Goal: Information Seeking & Learning: Check status

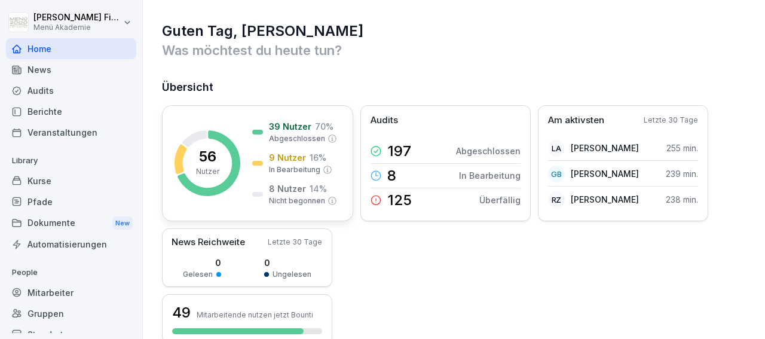
click at [213, 154] on p "56" at bounding box center [207, 156] width 17 height 14
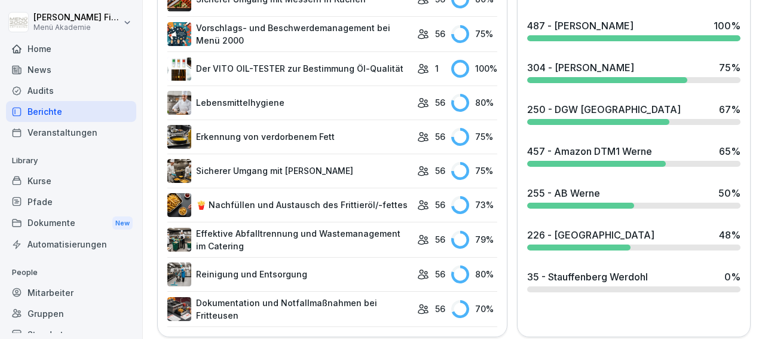
scroll to position [693, 0]
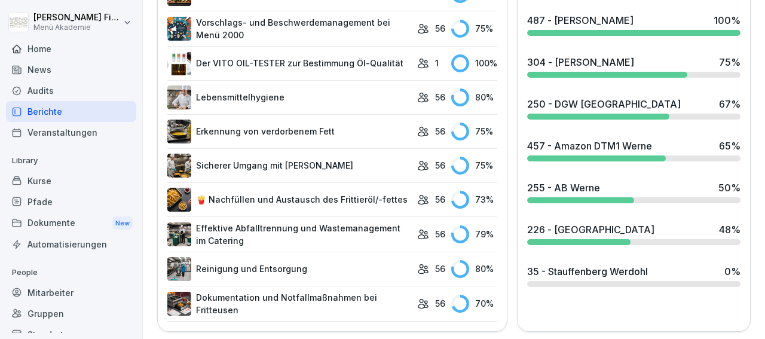
click at [571, 63] on div "304 - [PERSON_NAME]" at bounding box center [580, 62] width 107 height 14
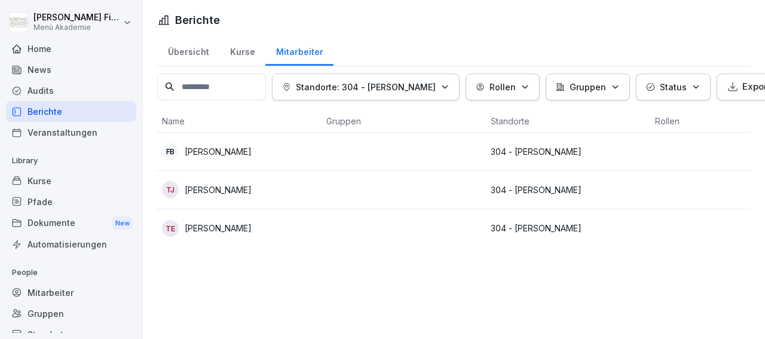
click at [222, 185] on p "[PERSON_NAME]" at bounding box center [218, 189] width 67 height 13
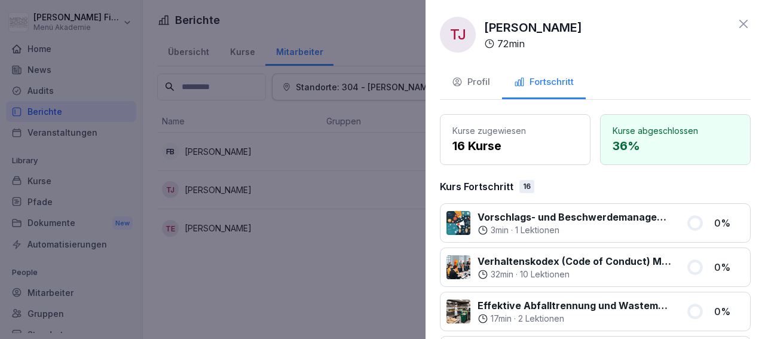
click at [368, 172] on div at bounding box center [382, 169] width 765 height 339
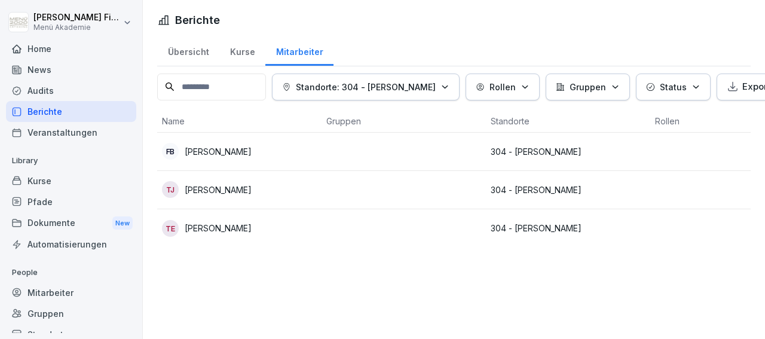
click at [191, 49] on div "Übersicht" at bounding box center [188, 50] width 62 height 30
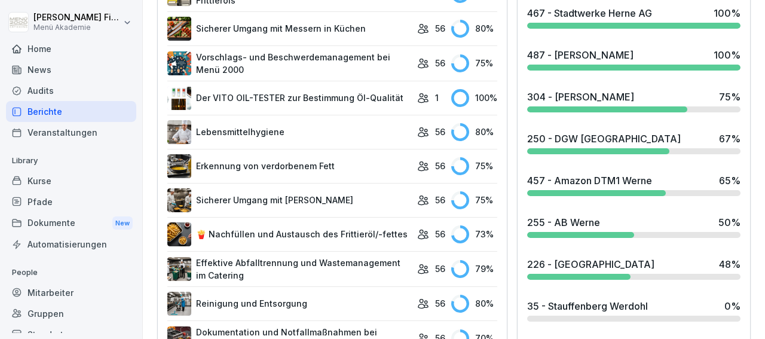
scroll to position [693, 0]
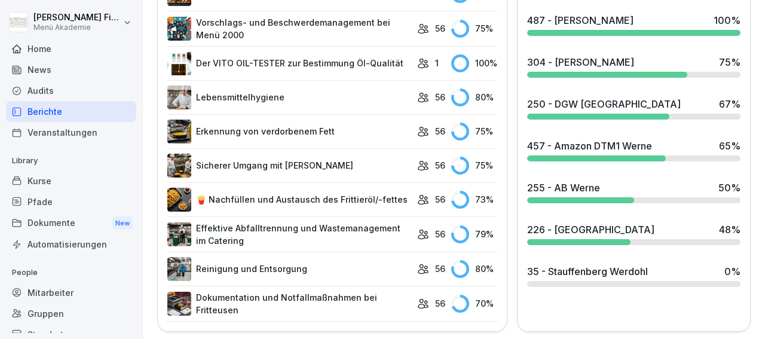
click at [551, 114] on div at bounding box center [598, 117] width 142 height 6
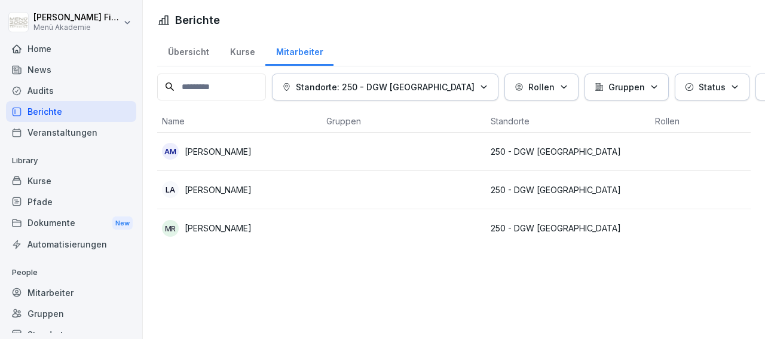
click at [183, 48] on div "Übersicht" at bounding box center [188, 50] width 62 height 30
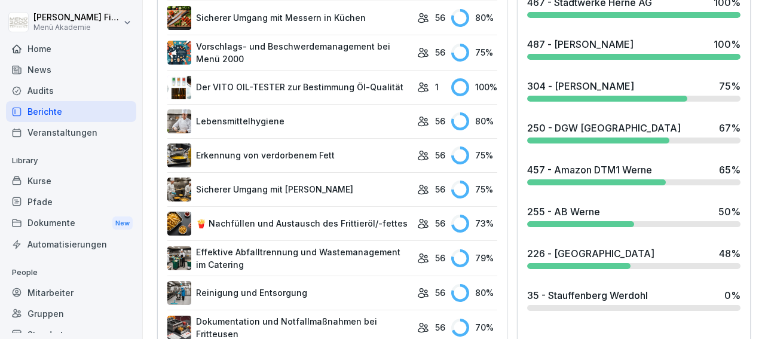
scroll to position [698, 0]
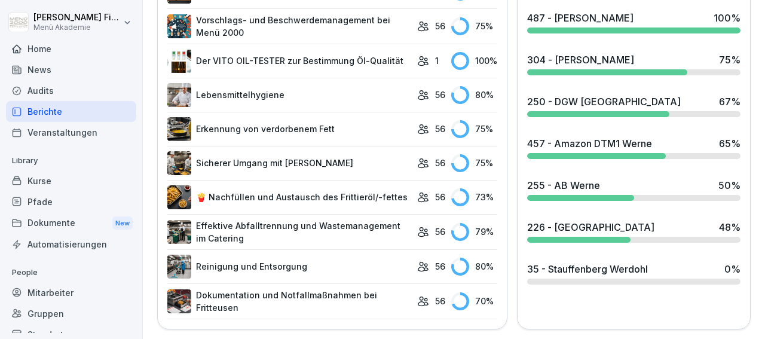
click at [553, 230] on div "226 - [GEOGRAPHIC_DATA] 48 %" at bounding box center [633, 231] width 223 height 32
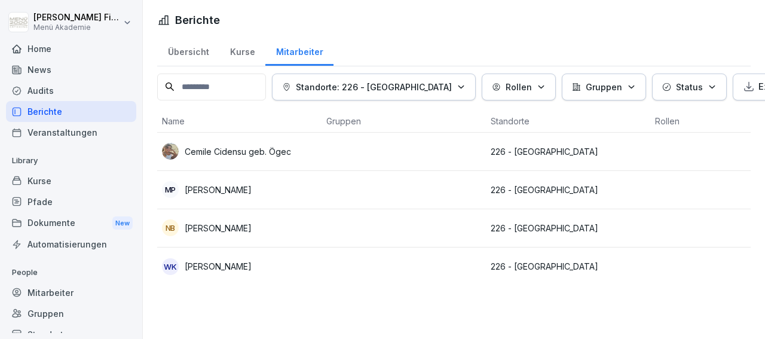
click at [383, 148] on td at bounding box center [403, 152] width 164 height 38
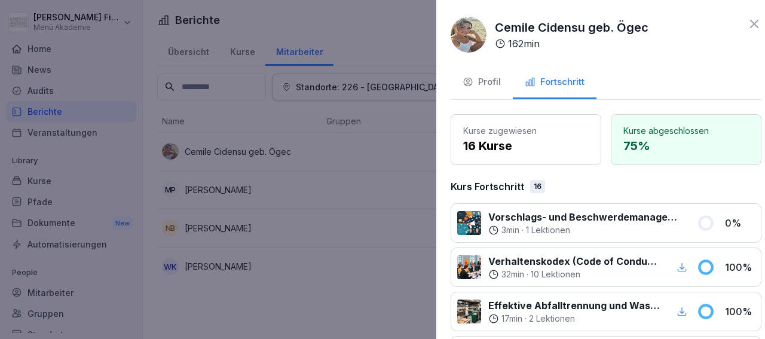
click at [323, 186] on div at bounding box center [382, 169] width 765 height 339
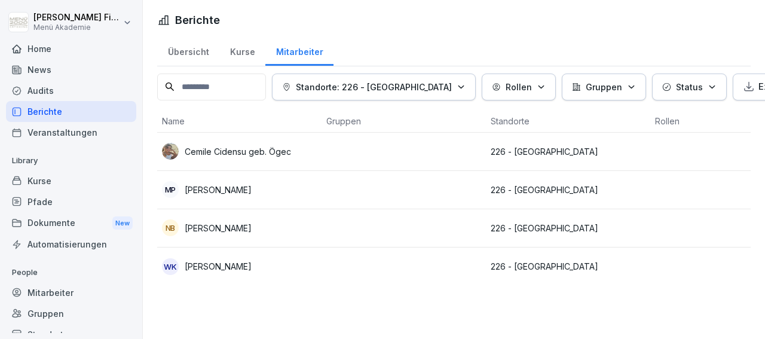
click at [323, 186] on td at bounding box center [403, 190] width 164 height 38
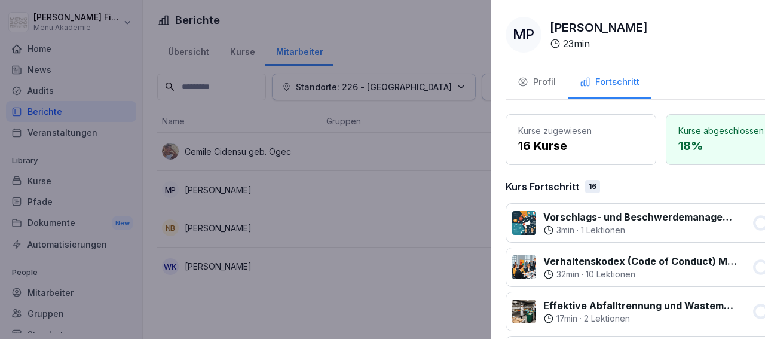
click at [260, 224] on div at bounding box center [382, 169] width 765 height 339
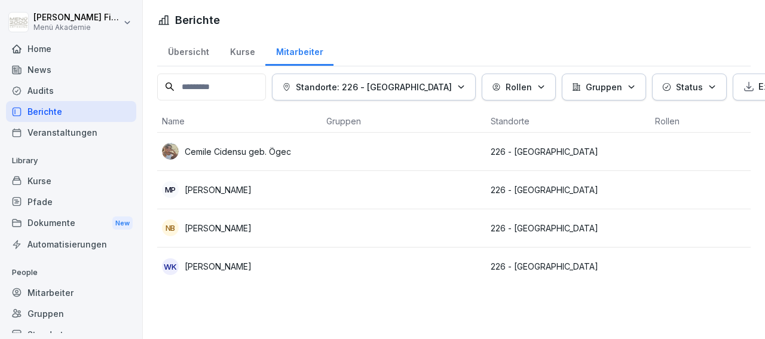
click at [260, 224] on div "NB [PERSON_NAME]" at bounding box center [239, 227] width 155 height 17
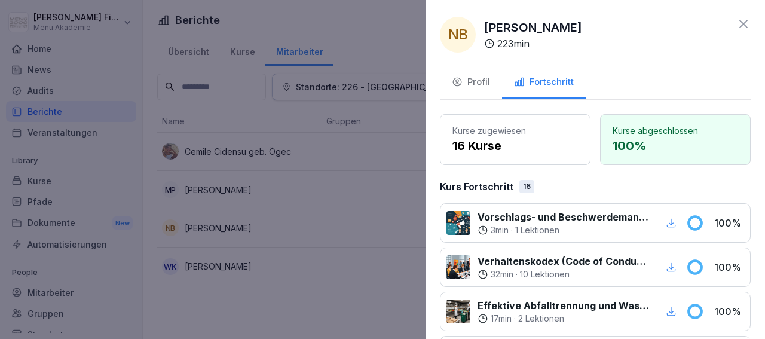
click at [284, 268] on div at bounding box center [382, 169] width 765 height 339
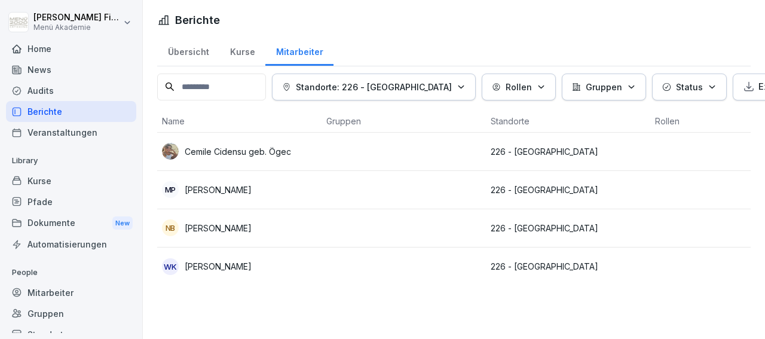
click at [284, 268] on div "WK [PERSON_NAME]" at bounding box center [239, 266] width 155 height 17
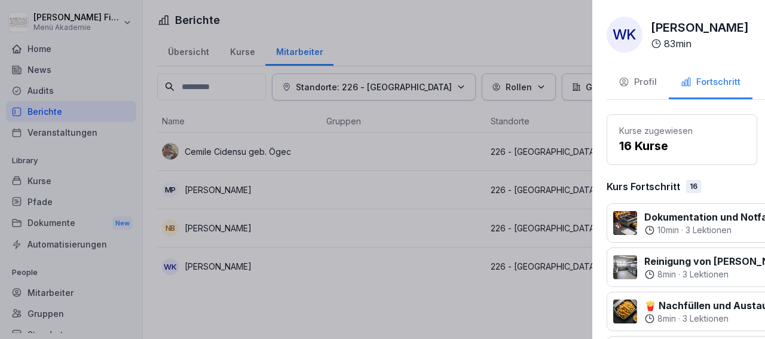
click at [230, 188] on div at bounding box center [382, 169] width 765 height 339
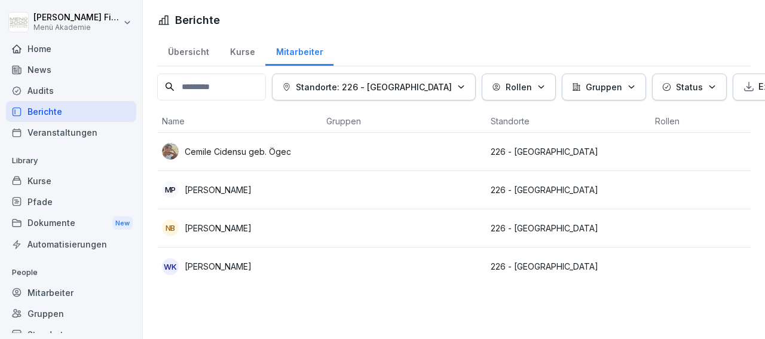
click at [230, 188] on p "[PERSON_NAME]" at bounding box center [218, 189] width 67 height 13
click at [188, 52] on div "Übersicht" at bounding box center [188, 50] width 62 height 30
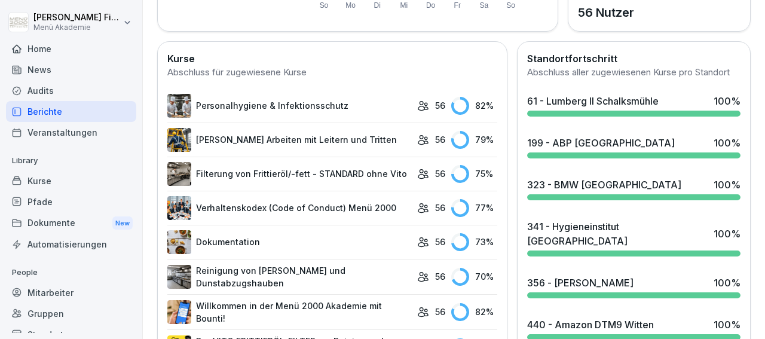
scroll to position [611, 0]
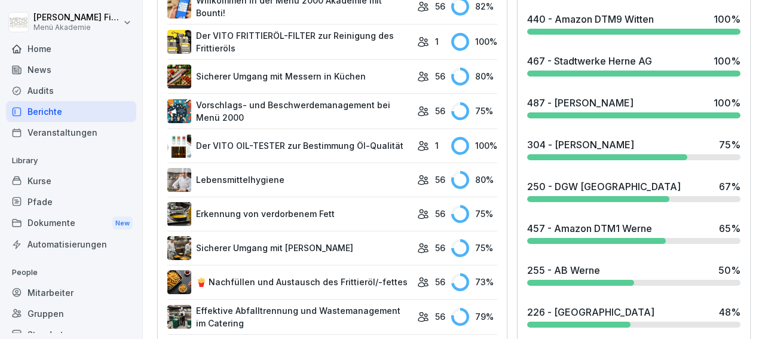
click at [566, 233] on div "457 - Amazon DTM1 Werne 65 %" at bounding box center [633, 232] width 223 height 32
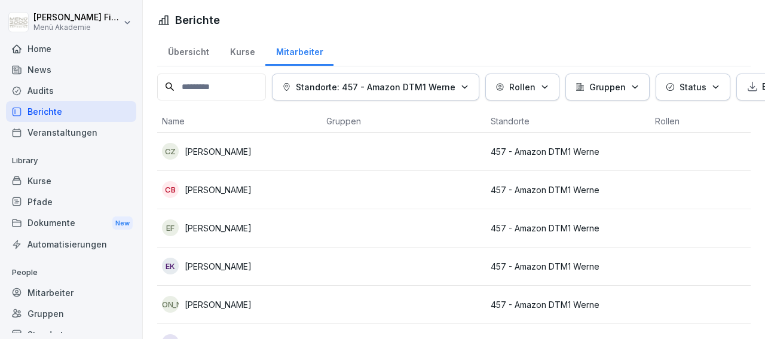
click at [550, 149] on p "457 - Amazon DTM1 Werne" at bounding box center [568, 151] width 155 height 13
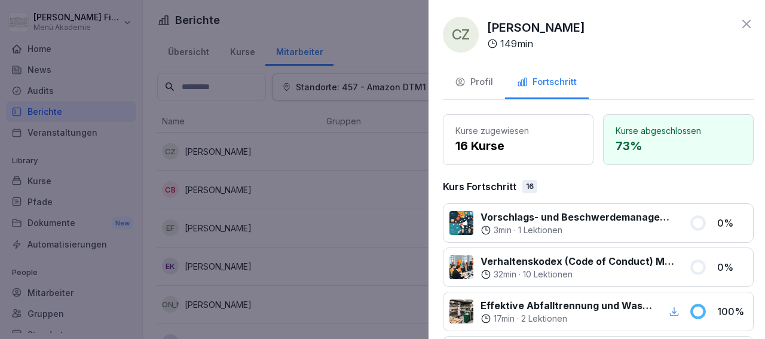
click at [356, 189] on div at bounding box center [382, 169] width 765 height 339
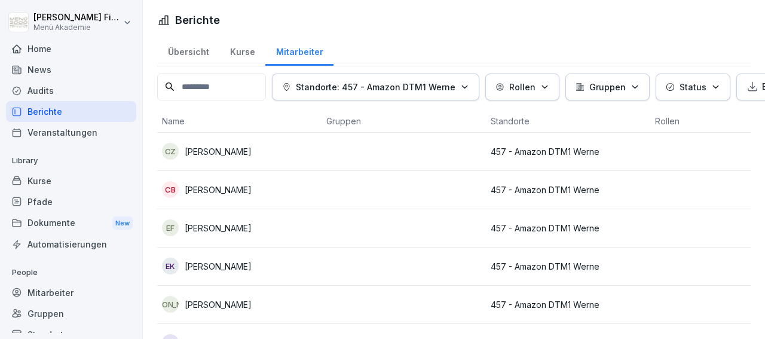
click at [356, 189] on td at bounding box center [403, 190] width 164 height 38
click at [356, 189] on div at bounding box center [382, 169] width 765 height 339
click at [352, 223] on td at bounding box center [403, 228] width 164 height 38
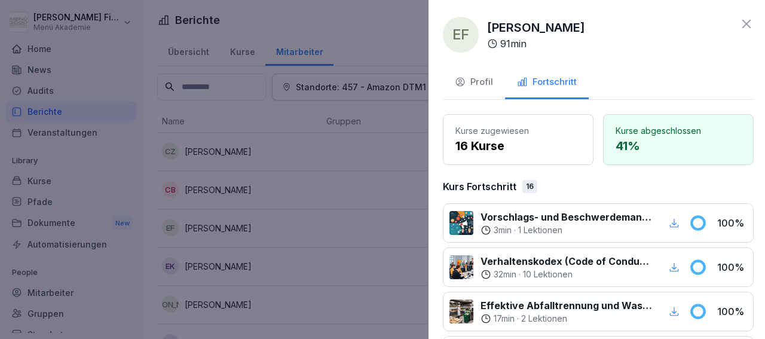
click at [352, 223] on div at bounding box center [382, 169] width 765 height 339
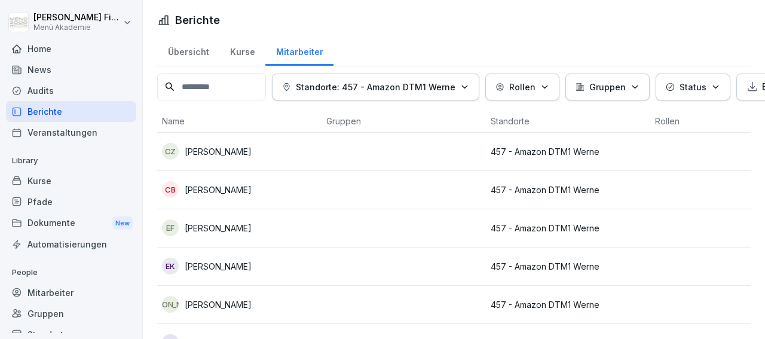
click at [345, 271] on td at bounding box center [403, 266] width 164 height 38
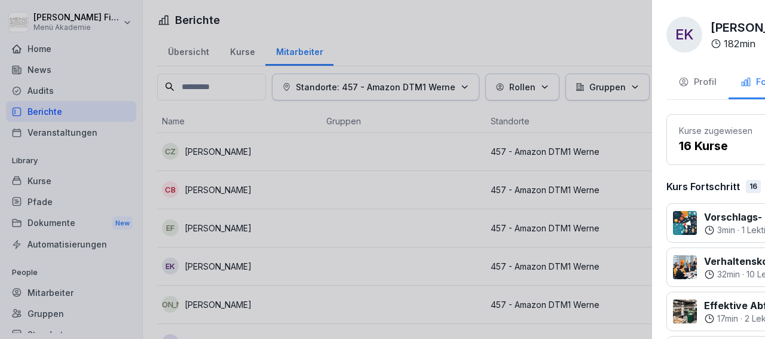
click at [345, 271] on div at bounding box center [382, 169] width 765 height 339
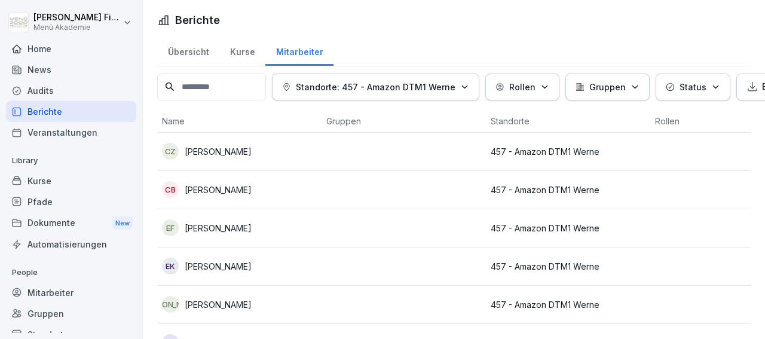
click at [341, 303] on td at bounding box center [403, 305] width 164 height 38
click at [341, 303] on div at bounding box center [382, 169] width 765 height 339
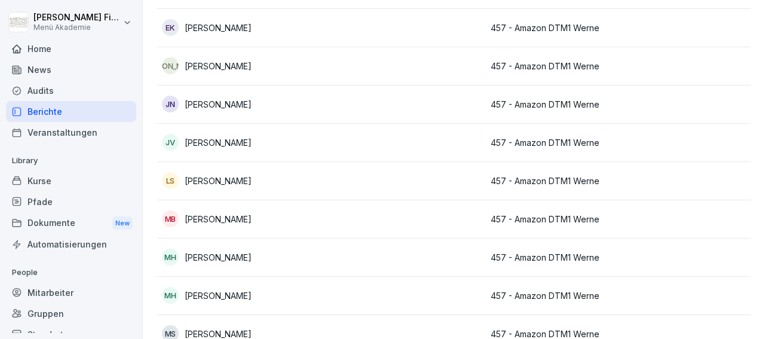
scroll to position [254, 0]
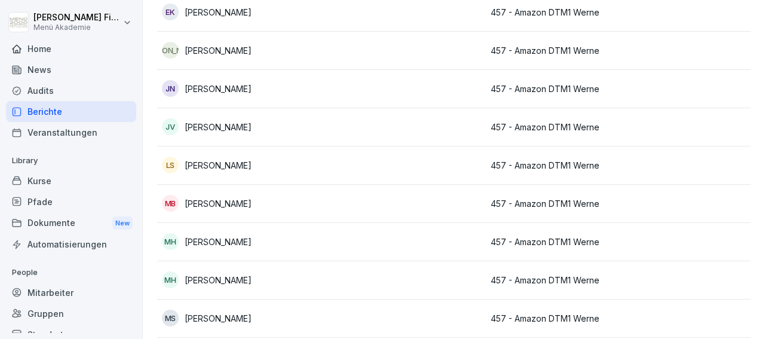
click at [286, 83] on div "JN [PERSON_NAME]" at bounding box center [239, 88] width 155 height 17
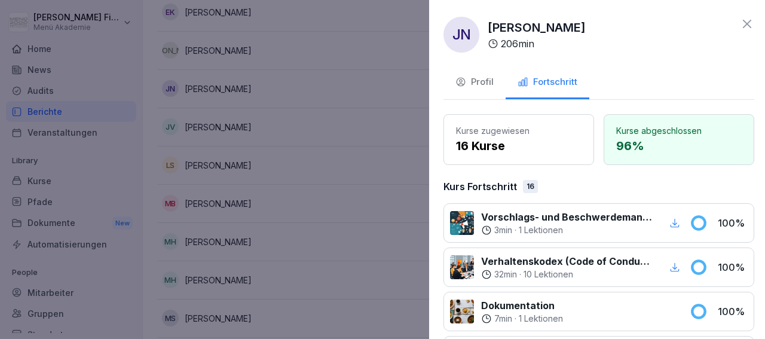
click at [286, 83] on div at bounding box center [382, 169] width 765 height 339
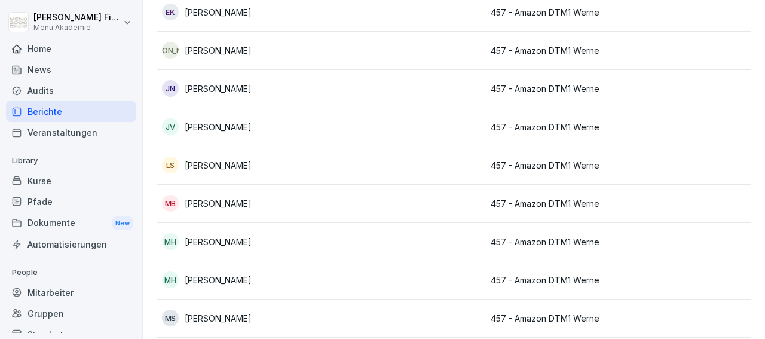
click at [281, 129] on div "JV [PERSON_NAME]" at bounding box center [239, 126] width 155 height 17
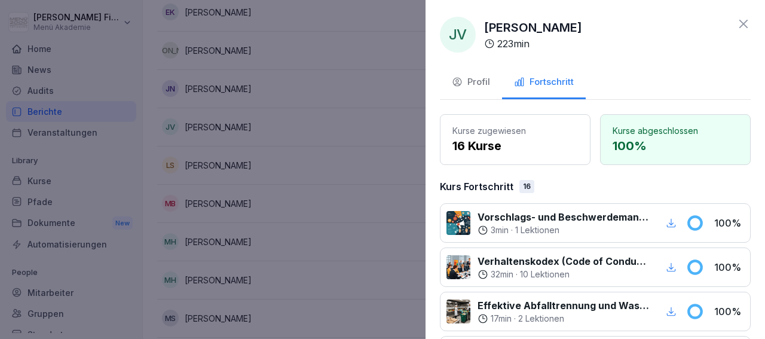
click at [281, 129] on div at bounding box center [382, 169] width 765 height 339
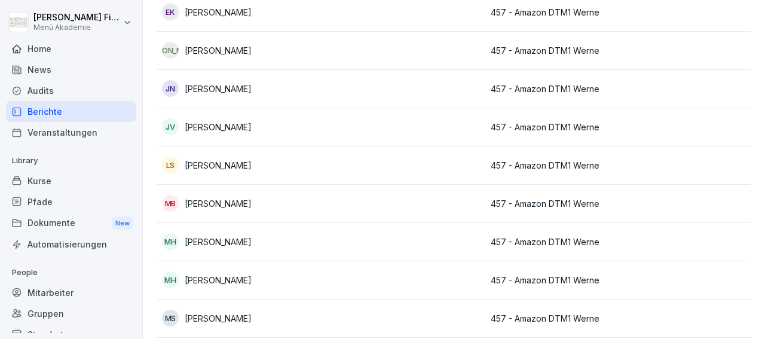
click at [281, 161] on div "LS [PERSON_NAME]" at bounding box center [239, 165] width 155 height 17
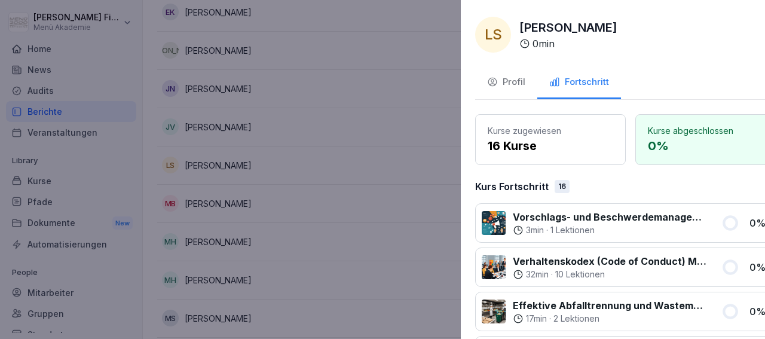
click at [351, 229] on div at bounding box center [382, 169] width 765 height 339
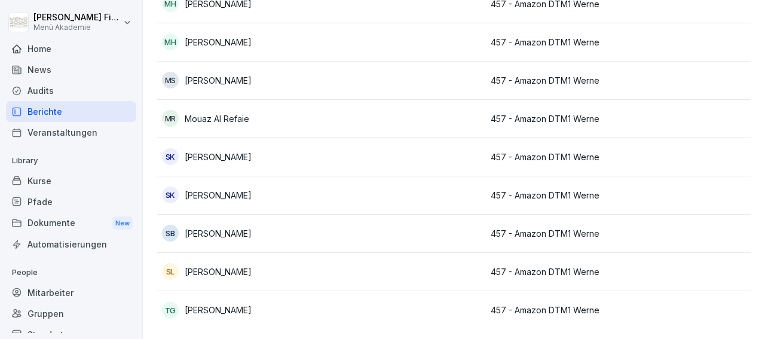
scroll to position [511, 0]
click at [223, 265] on p "[PERSON_NAME]" at bounding box center [218, 271] width 67 height 13
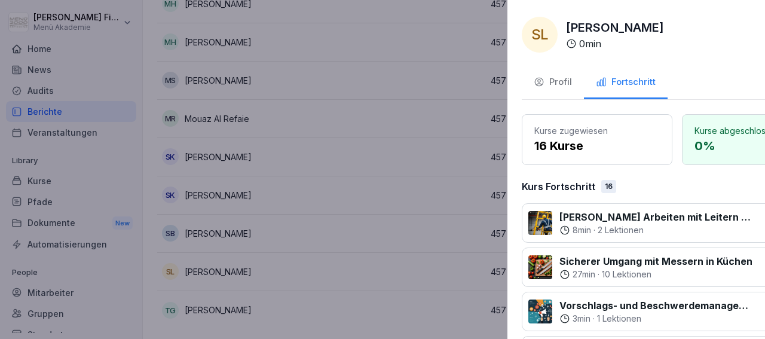
click at [223, 253] on div at bounding box center [382, 169] width 765 height 339
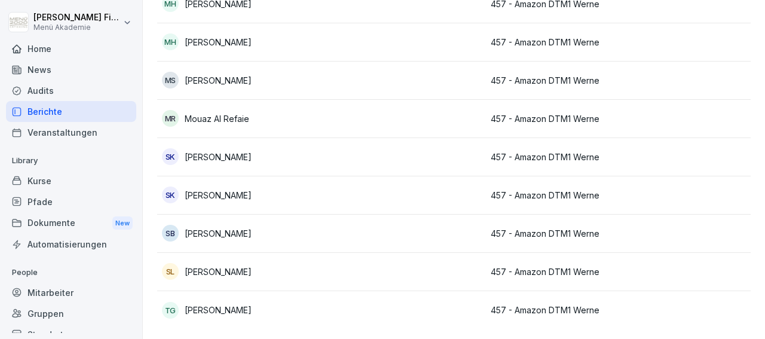
drag, startPoint x: 760, startPoint y: 322, endPoint x: 729, endPoint y: 311, distance: 32.3
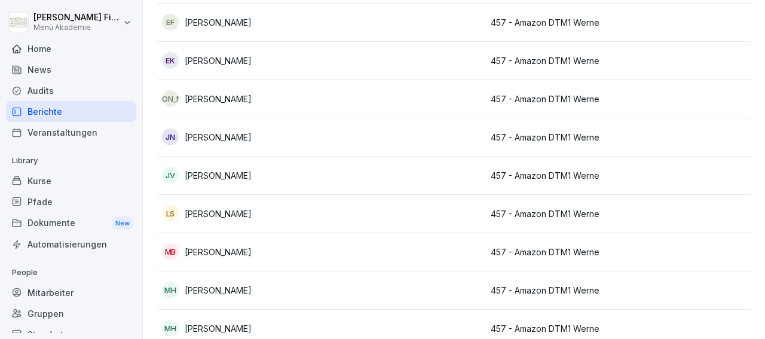
scroll to position [0, 0]
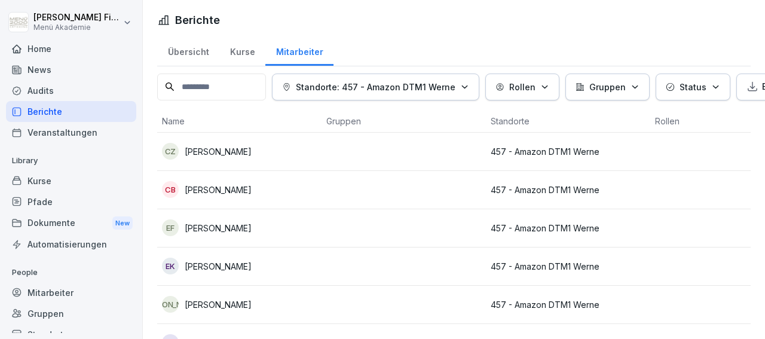
click at [197, 50] on div "Übersicht" at bounding box center [188, 50] width 62 height 30
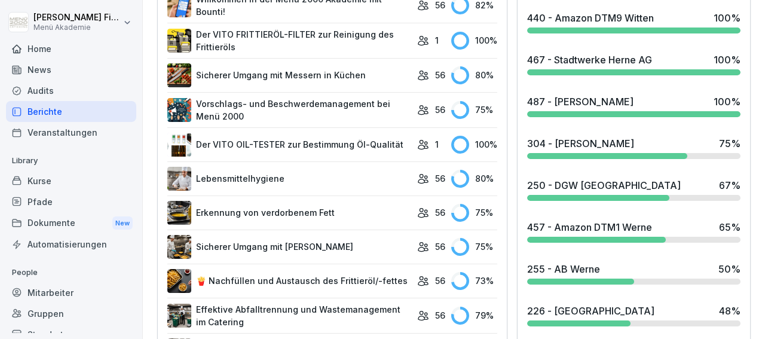
scroll to position [647, 0]
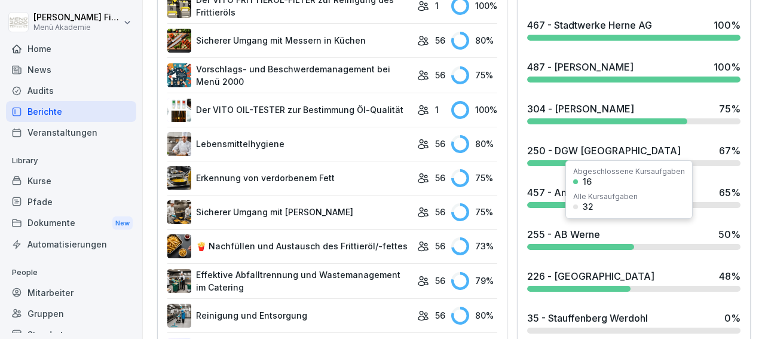
click at [562, 237] on div "255 - AB Werne" at bounding box center [563, 234] width 73 height 14
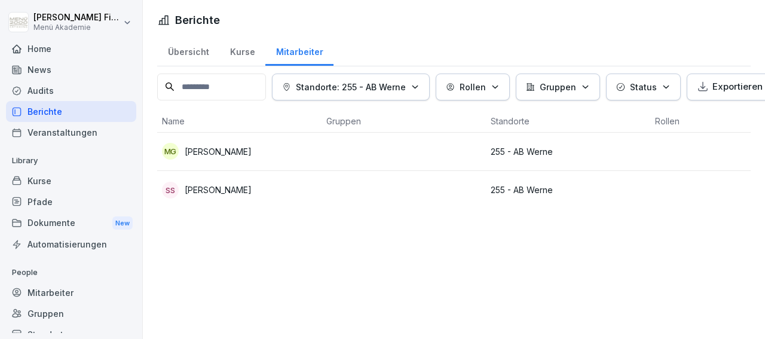
click at [562, 237] on div "Berichte Übersicht Kurse Mitarbeiter Standorte: 255 - AB Werne Rollen Gruppen S…" at bounding box center [454, 169] width 622 height 339
click at [497, 191] on p "255 - AB Werne" at bounding box center [568, 189] width 155 height 13
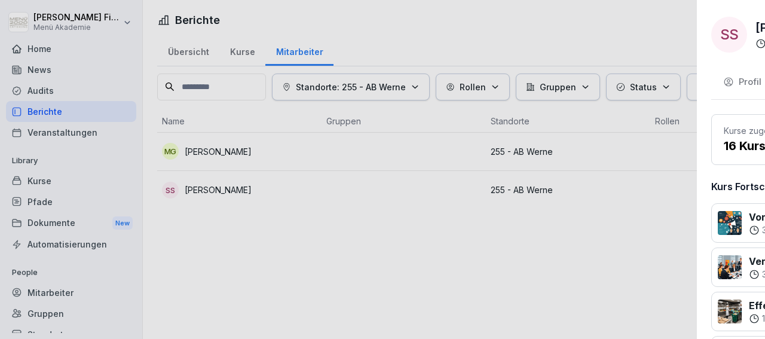
click at [221, 87] on div at bounding box center [382, 169] width 765 height 339
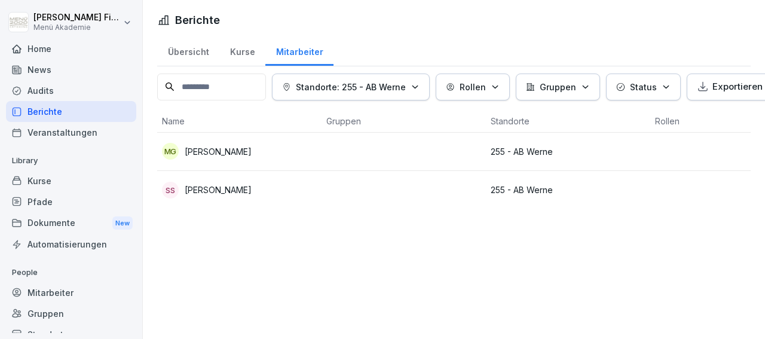
click at [191, 52] on div "Übersicht" at bounding box center [188, 50] width 62 height 30
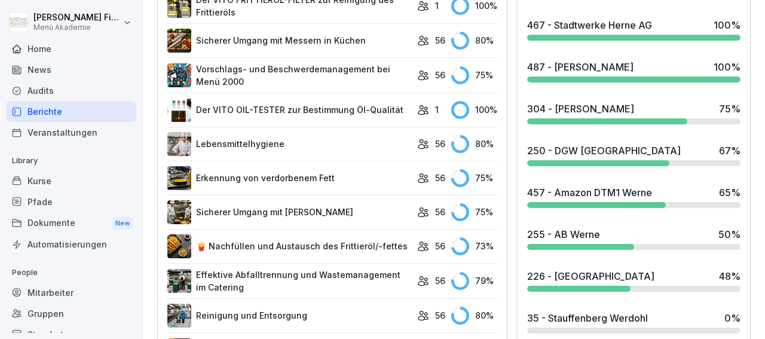
scroll to position [681, 0]
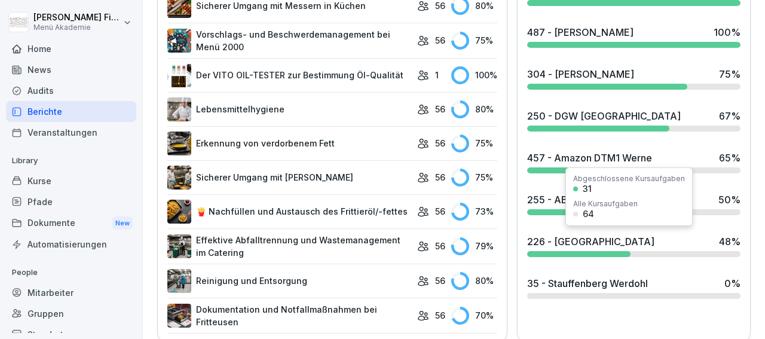
click at [560, 251] on div at bounding box center [578, 254] width 103 height 6
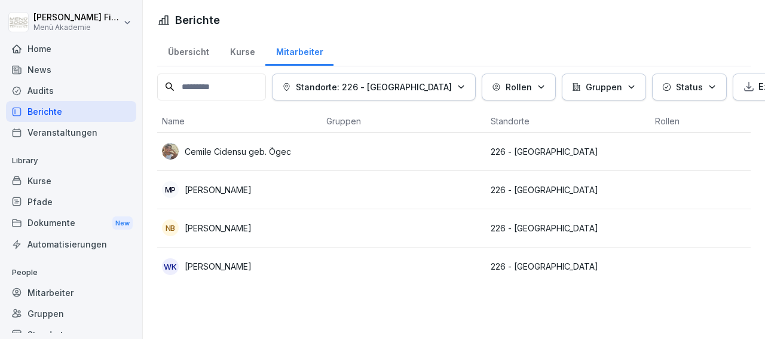
click at [506, 262] on p "226 - [GEOGRAPHIC_DATA]" at bounding box center [568, 266] width 155 height 13
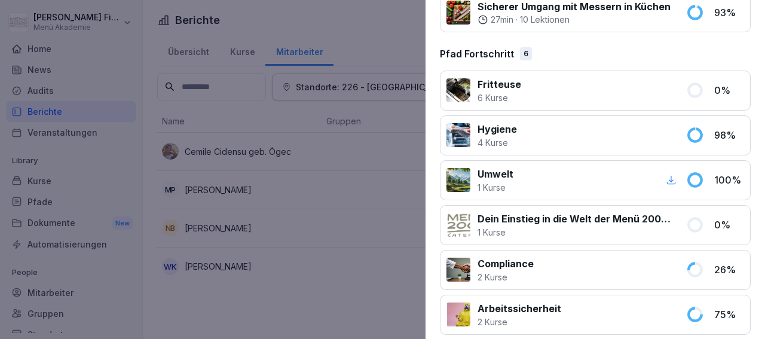
scroll to position [876, 0]
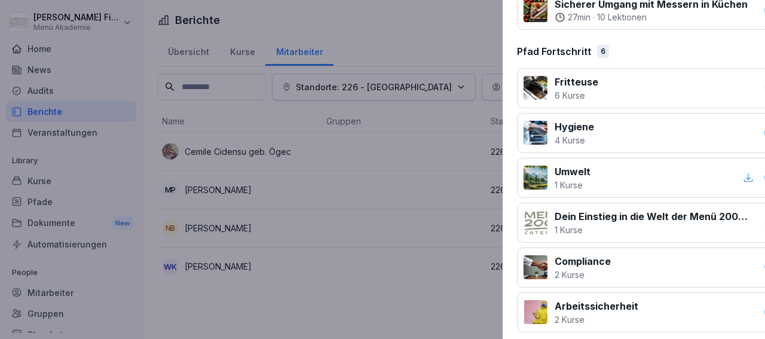
click at [371, 266] on div at bounding box center [382, 169] width 765 height 339
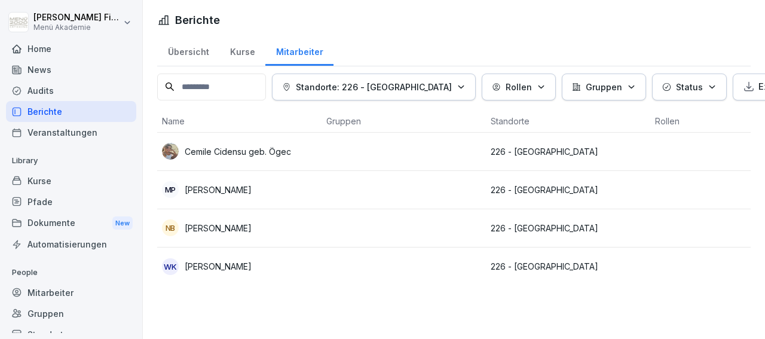
click at [195, 50] on div "Übersicht" at bounding box center [188, 50] width 62 height 30
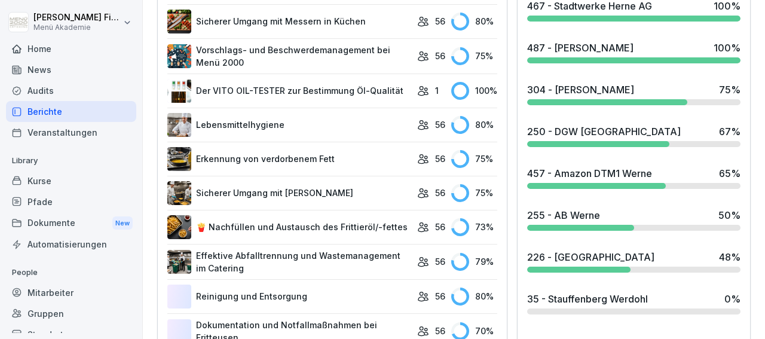
scroll to position [698, 0]
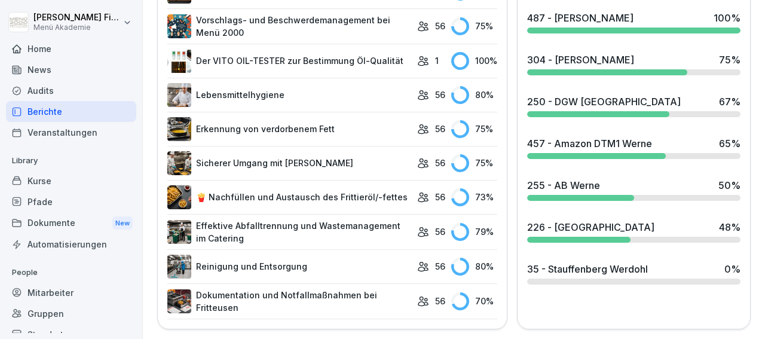
click at [567, 268] on div "35 - Stauffenberg Werdohl" at bounding box center [587, 269] width 121 height 14
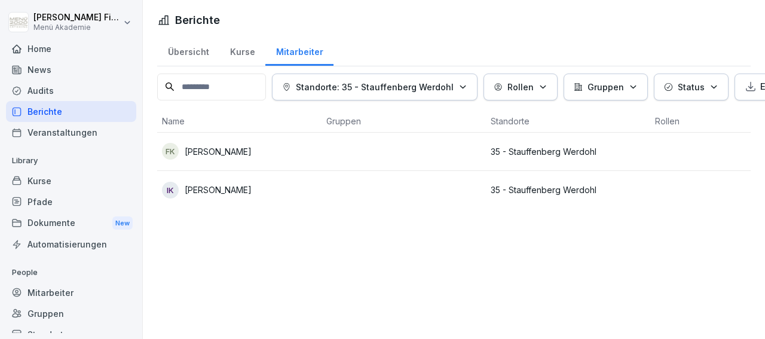
click at [500, 188] on p "35 - Stauffenberg Werdohl" at bounding box center [568, 189] width 155 height 13
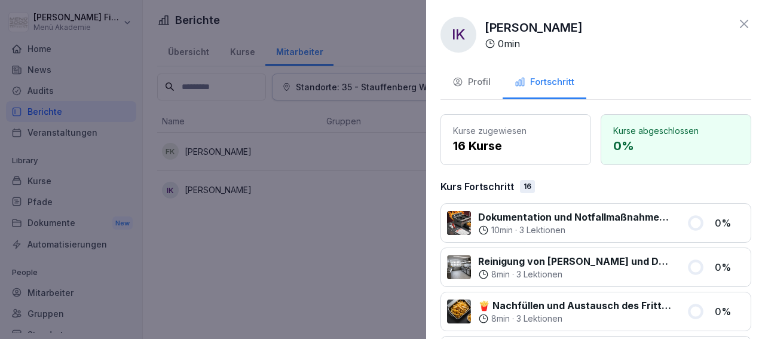
click at [344, 194] on div at bounding box center [382, 169] width 765 height 339
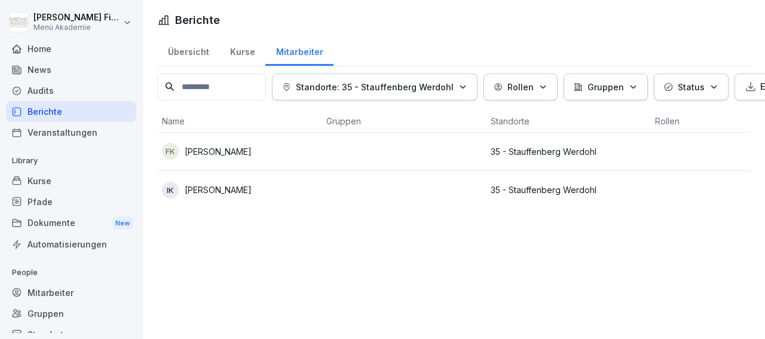
click at [252, 145] on p "[PERSON_NAME]" at bounding box center [218, 151] width 67 height 13
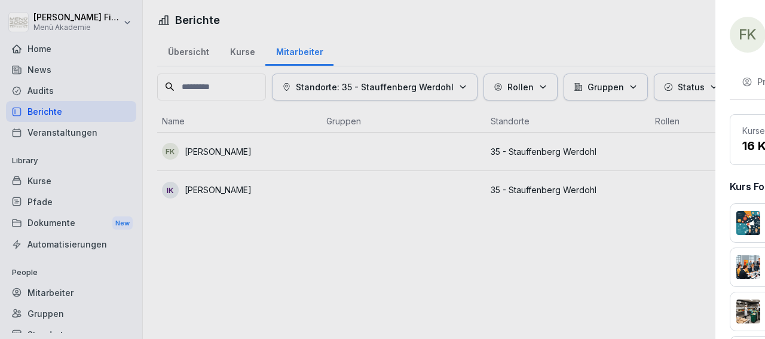
click at [360, 285] on div at bounding box center [382, 169] width 765 height 339
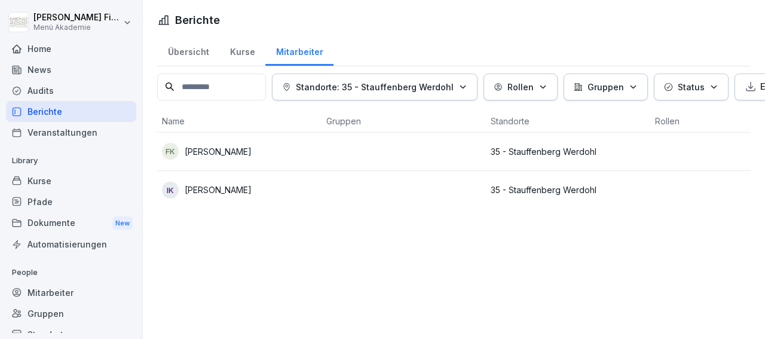
click at [194, 48] on div "Übersicht" at bounding box center [188, 50] width 62 height 30
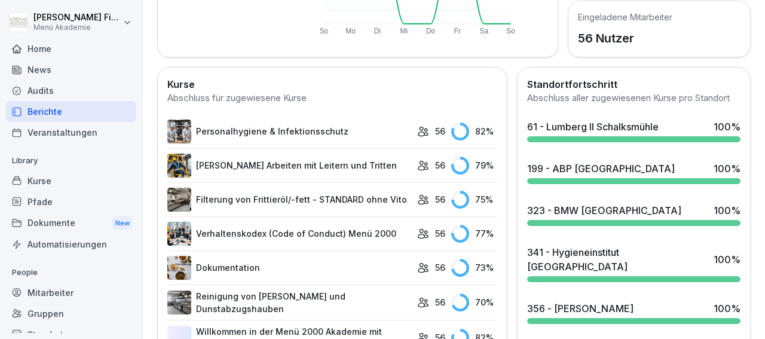
scroll to position [289, 0]
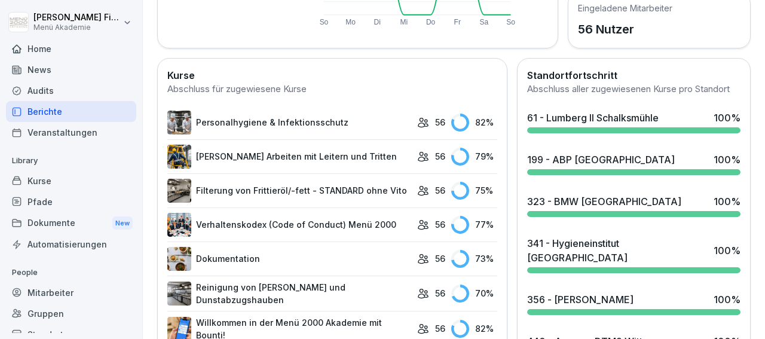
click at [600, 209] on div "323 - BMW [GEOGRAPHIC_DATA]" at bounding box center [604, 201] width 154 height 14
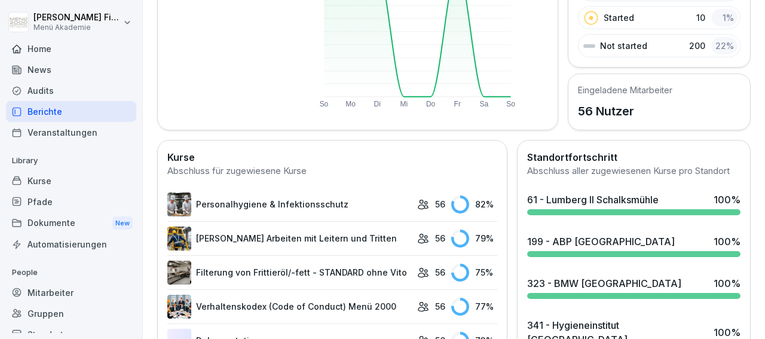
scroll to position [208, 0]
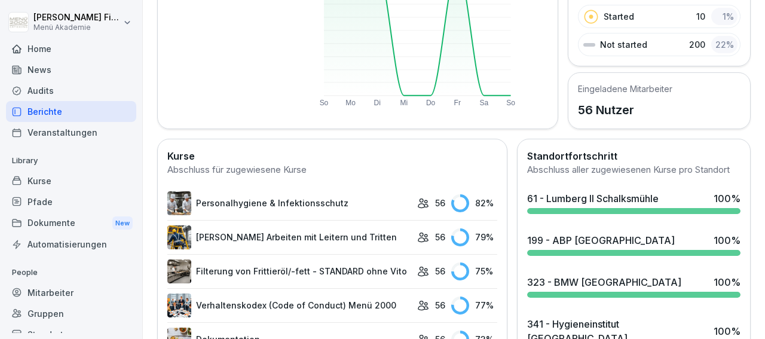
click at [553, 206] on div "61 - Lumberg II Schalksmühle" at bounding box center [592, 198] width 131 height 14
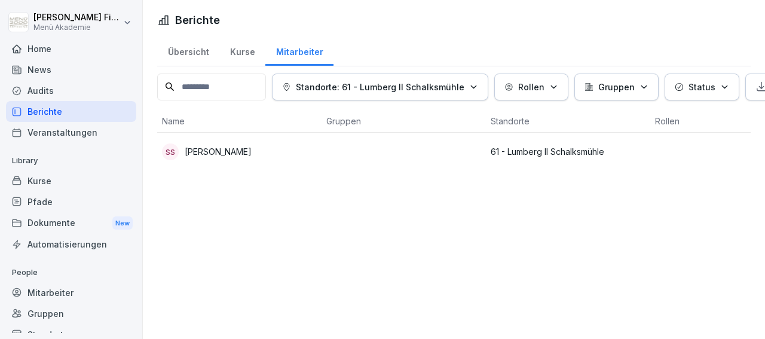
click at [189, 52] on div "Übersicht" at bounding box center [188, 50] width 62 height 30
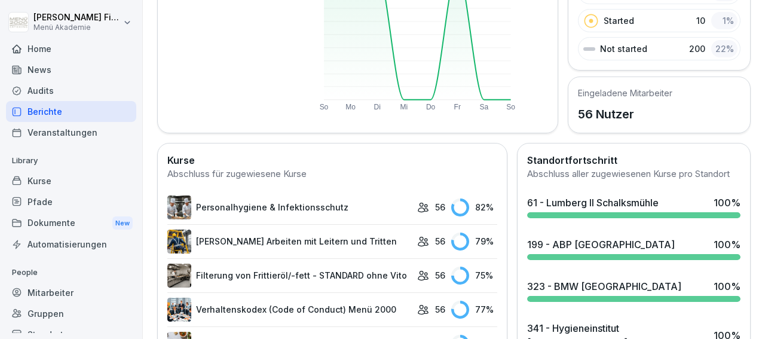
scroll to position [208, 0]
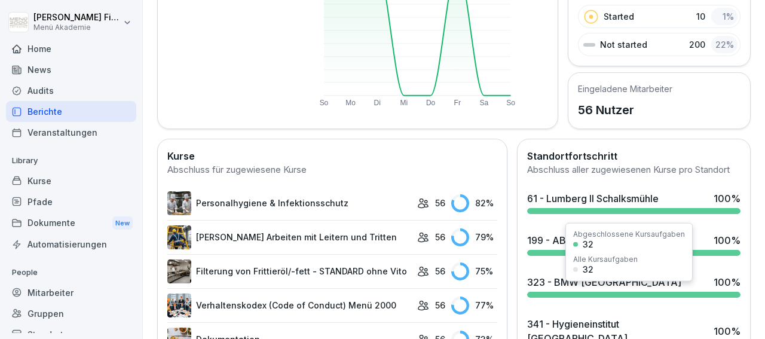
click at [598, 289] on div "323 - BMW [GEOGRAPHIC_DATA]" at bounding box center [604, 282] width 154 height 14
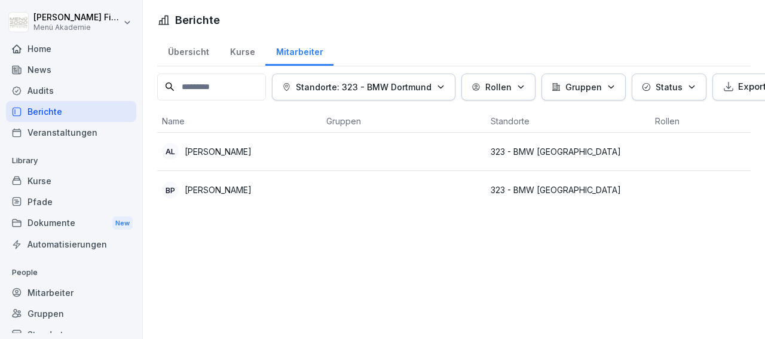
click at [192, 50] on div "Übersicht" at bounding box center [188, 50] width 62 height 30
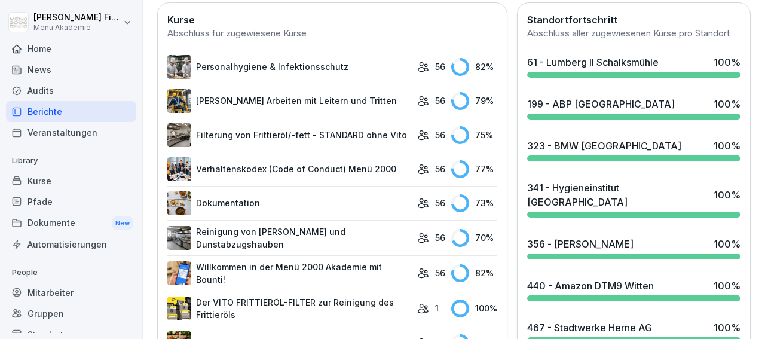
scroll to position [347, 0]
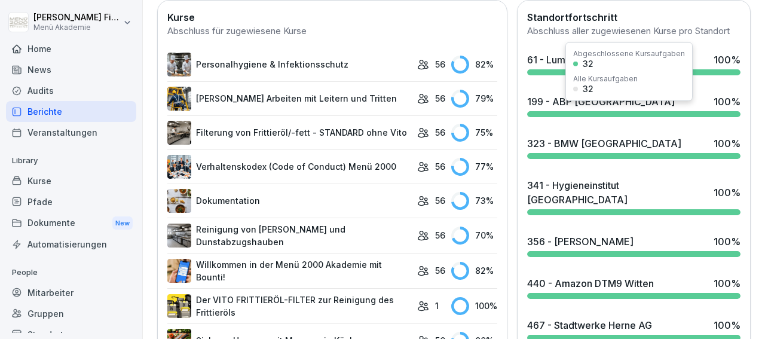
click at [558, 109] on div "199 - ABP [GEOGRAPHIC_DATA]" at bounding box center [601, 101] width 148 height 14
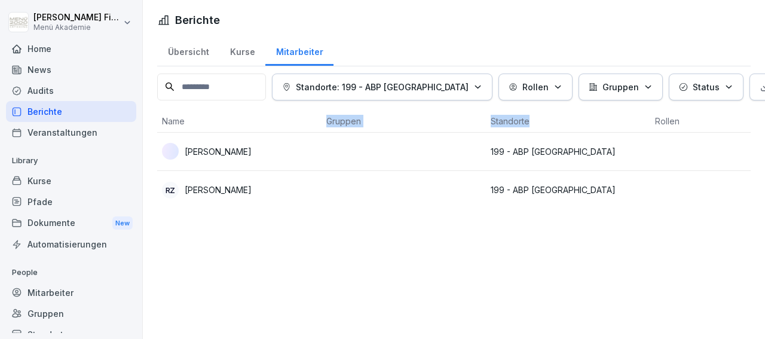
drag, startPoint x: 558, startPoint y: 113, endPoint x: 238, endPoint y: 106, distance: 319.2
click at [238, 110] on div "Name Gruppen Standorte Rollen Status Fortschritt [PERSON_NAME] 199 - ABP Dortmu…" at bounding box center [453, 159] width 593 height 99
click at [183, 48] on div "Übersicht" at bounding box center [188, 50] width 62 height 30
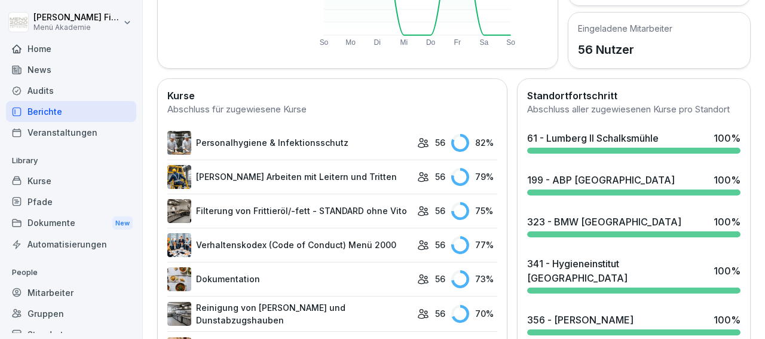
scroll to position [300, 0]
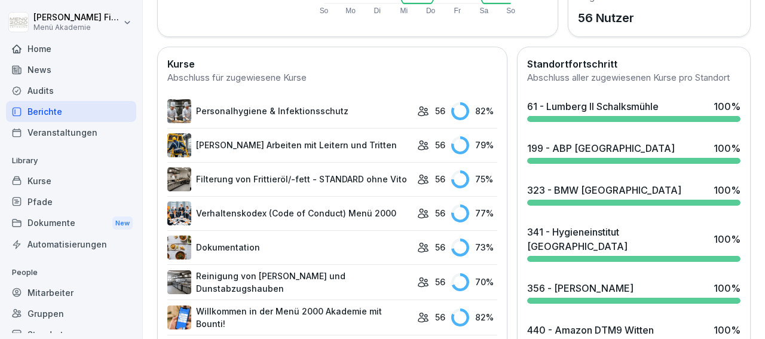
click at [550, 247] on div "341 - Hygieneinstitut [GEOGRAPHIC_DATA]" at bounding box center [617, 239] width 180 height 29
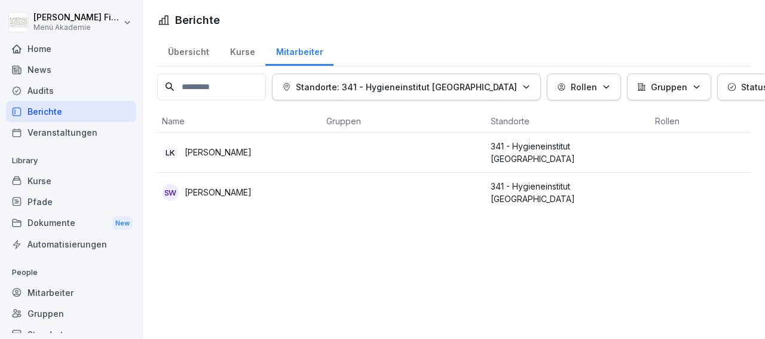
click at [186, 51] on div "Übersicht" at bounding box center [188, 50] width 62 height 30
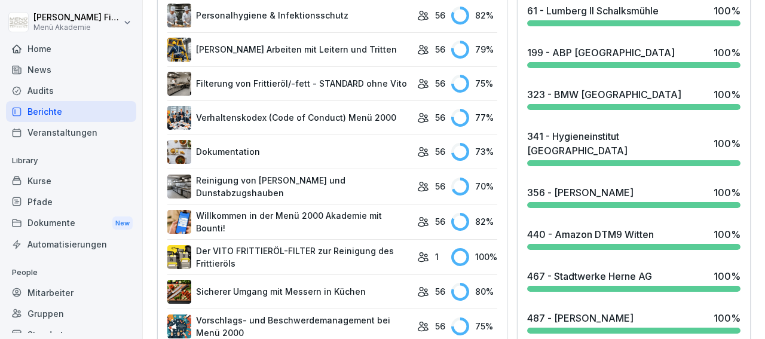
scroll to position [404, 0]
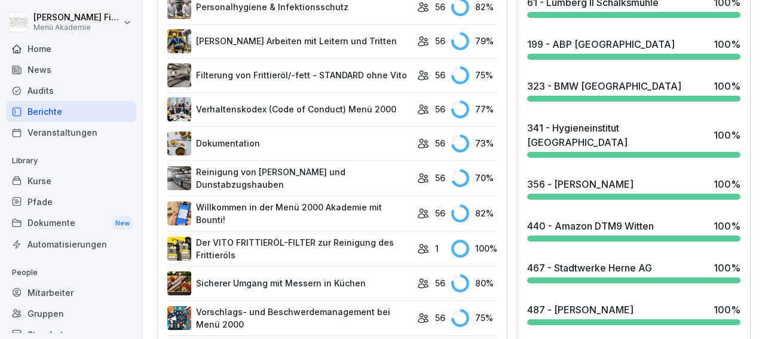
click at [562, 181] on div "356 - [PERSON_NAME]" at bounding box center [580, 184] width 106 height 14
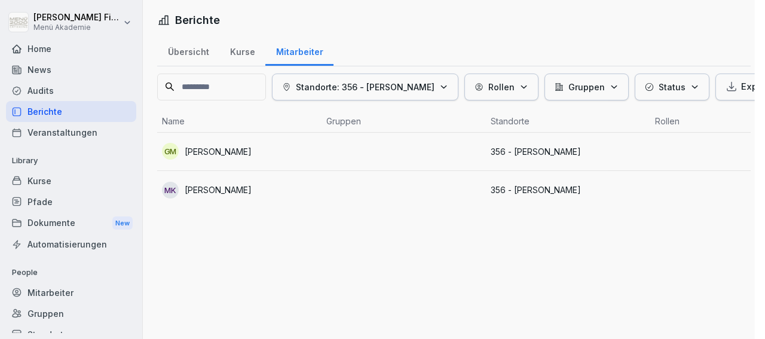
click at [562, 181] on body "[PERSON_NAME] Menü Akademie Home News Audits Berichte Veranstaltungen Library K…" at bounding box center [382, 169] width 765 height 339
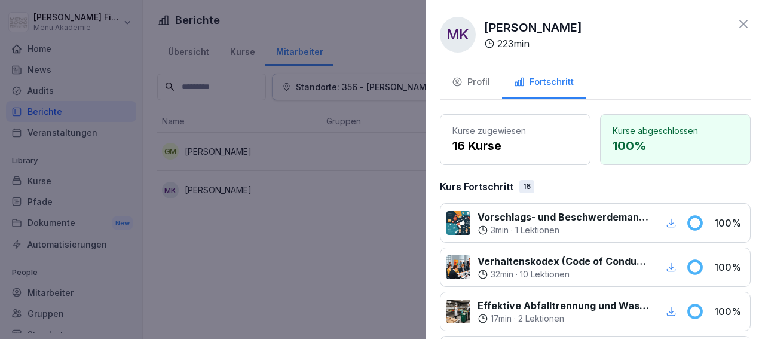
click at [272, 137] on div at bounding box center [382, 169] width 765 height 339
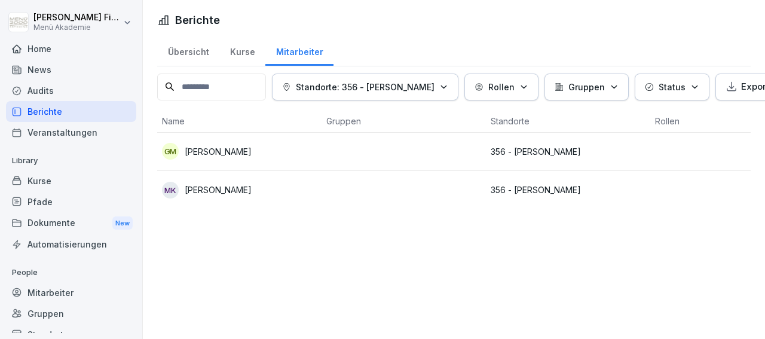
click at [221, 146] on p "[PERSON_NAME]" at bounding box center [218, 151] width 67 height 13
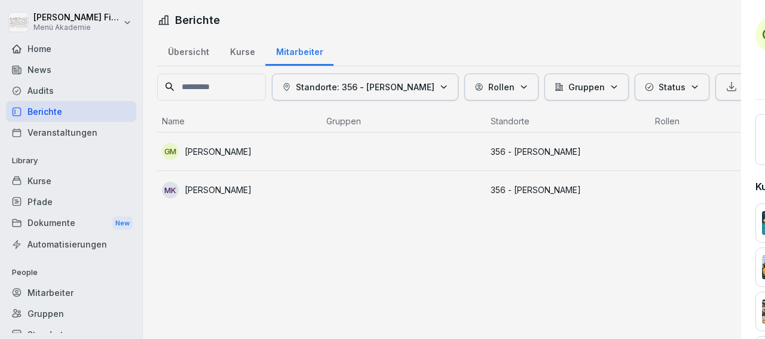
click at [221, 146] on div at bounding box center [382, 169] width 765 height 339
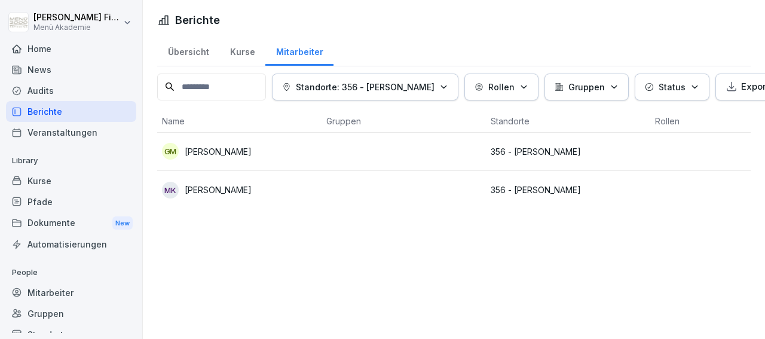
click at [195, 50] on div "Übersicht" at bounding box center [188, 50] width 62 height 30
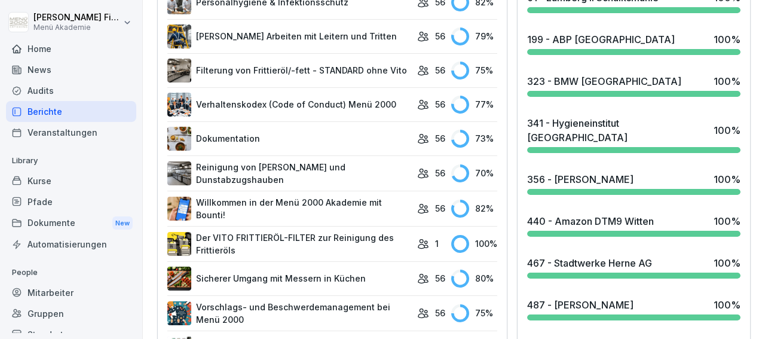
scroll to position [427, 0]
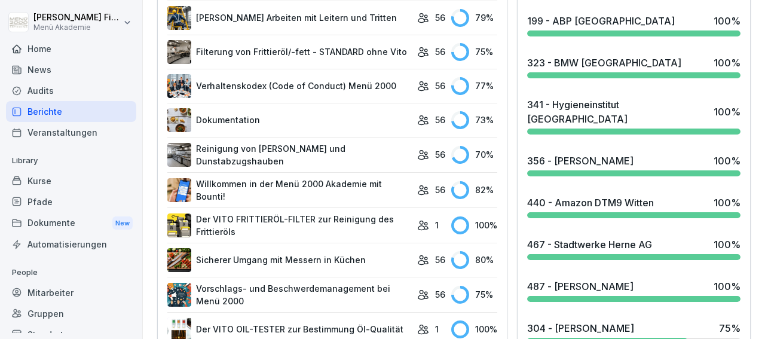
click at [586, 198] on div "440 - Amazon DTM9 Witten" at bounding box center [590, 202] width 127 height 14
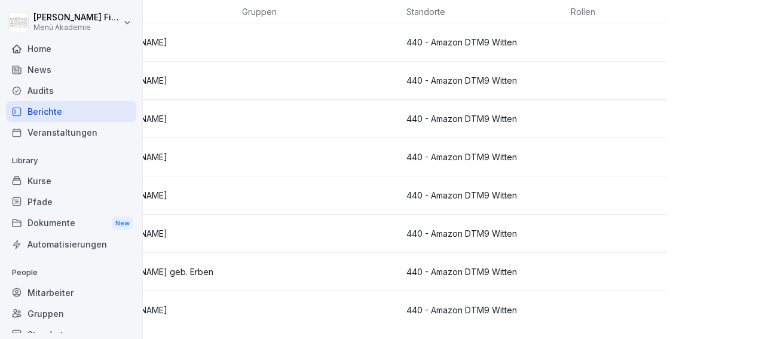
scroll to position [128, 0]
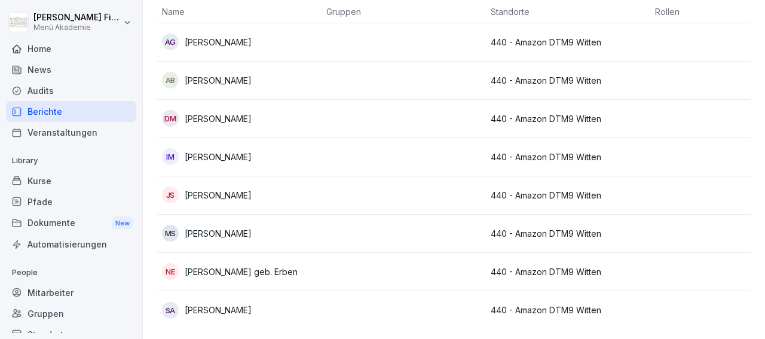
click at [238, 36] on p "[PERSON_NAME]" at bounding box center [218, 42] width 67 height 13
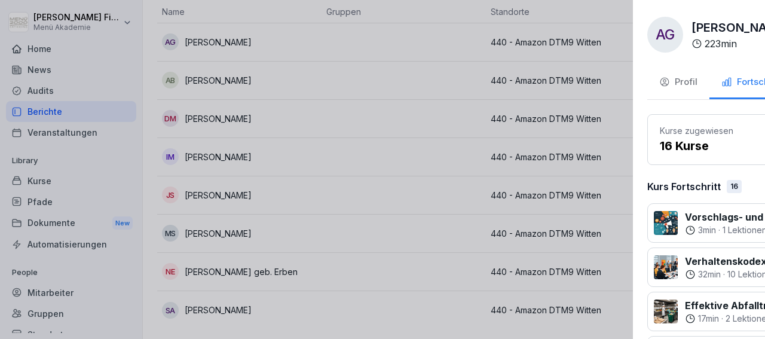
click at [238, 21] on div at bounding box center [382, 169] width 765 height 339
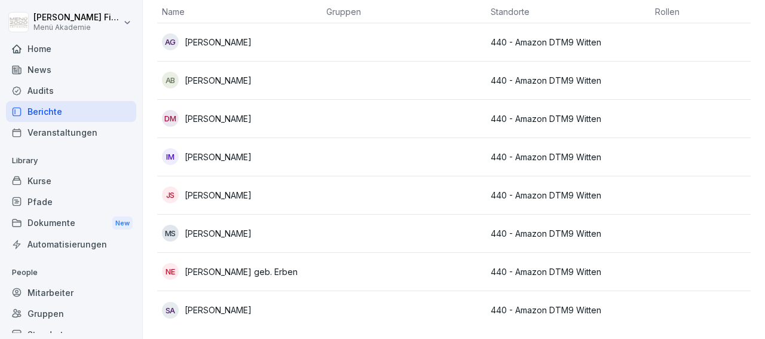
scroll to position [0, 0]
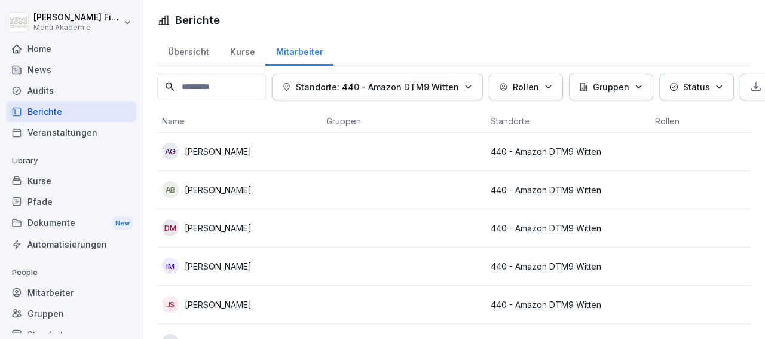
click at [191, 50] on div "Übersicht" at bounding box center [188, 50] width 62 height 30
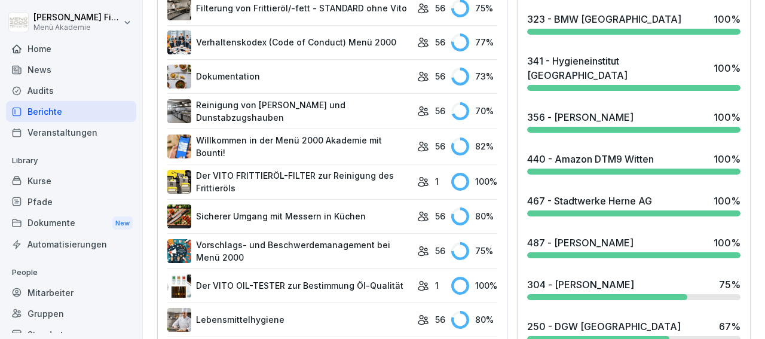
scroll to position [473, 0]
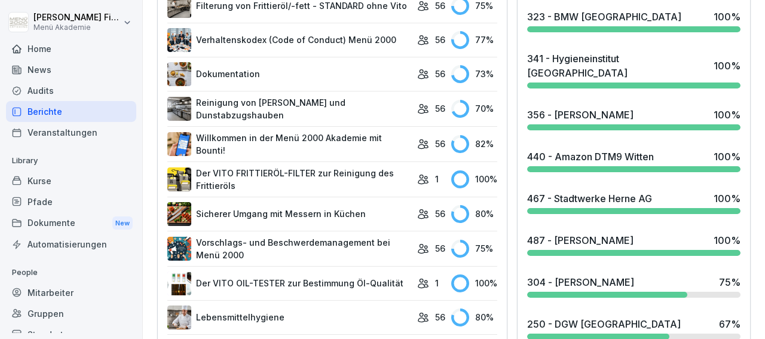
click at [566, 191] on div "467 - Stadtwerke Herne AG" at bounding box center [589, 198] width 125 height 14
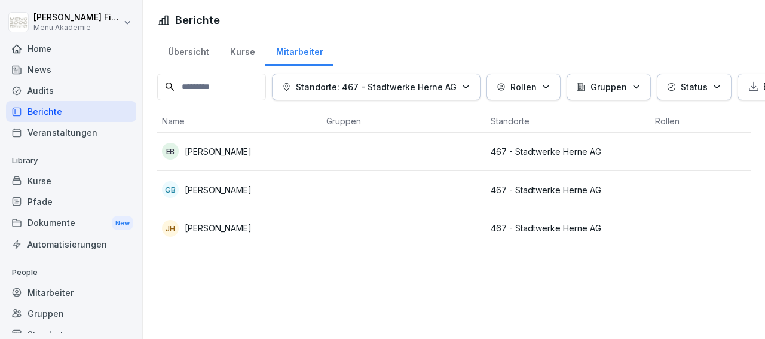
click at [190, 50] on div "Übersicht" at bounding box center [188, 50] width 62 height 30
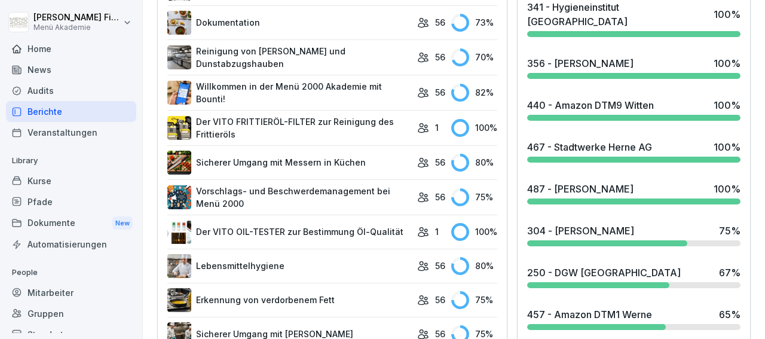
scroll to position [555, 0]
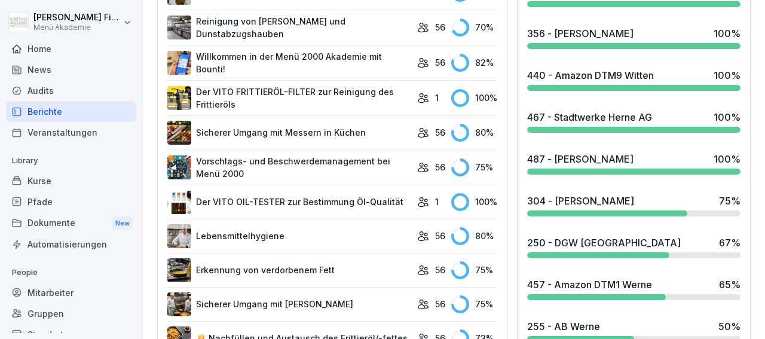
click at [564, 162] on div "487 - [PERSON_NAME]" at bounding box center [580, 159] width 106 height 14
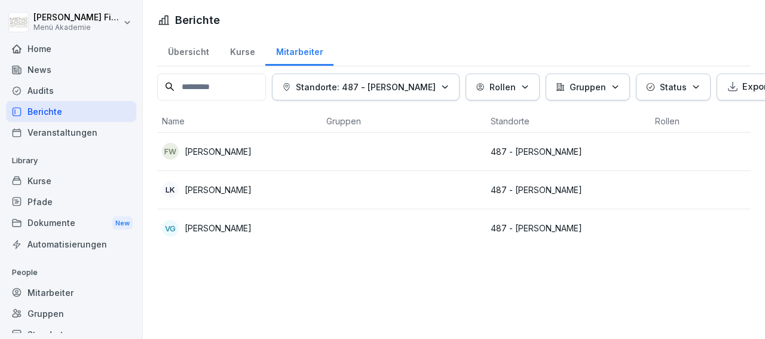
click at [188, 50] on div "Übersicht" at bounding box center [188, 50] width 62 height 30
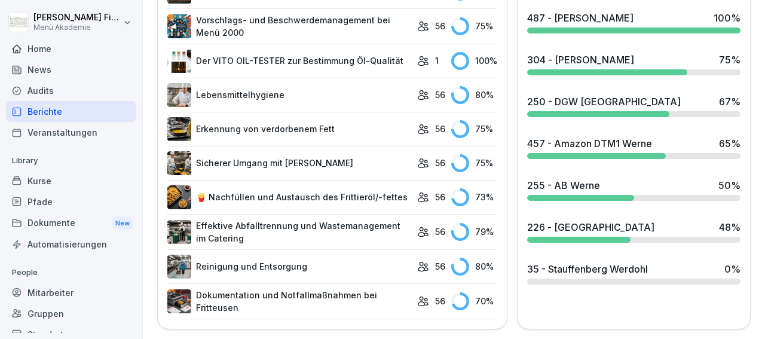
scroll to position [698, 0]
click at [628, 111] on div at bounding box center [598, 114] width 142 height 6
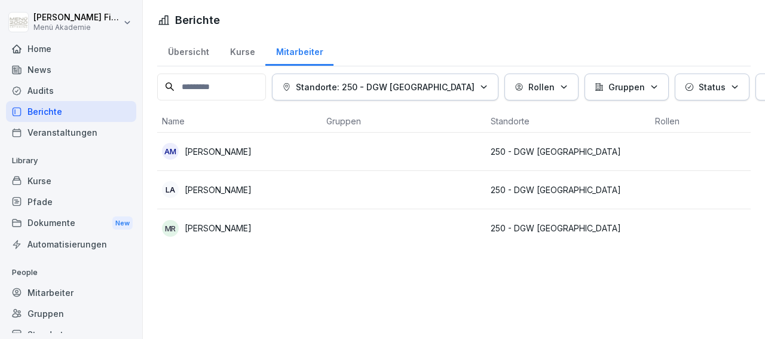
click at [188, 52] on div "Übersicht" at bounding box center [188, 50] width 62 height 30
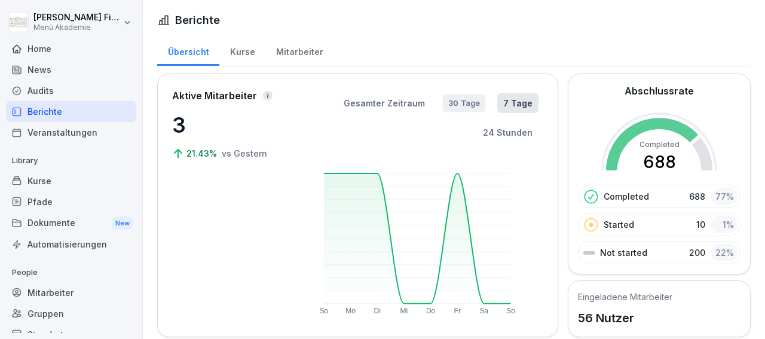
click at [464, 102] on button "30 Tage" at bounding box center [464, 103] width 43 height 18
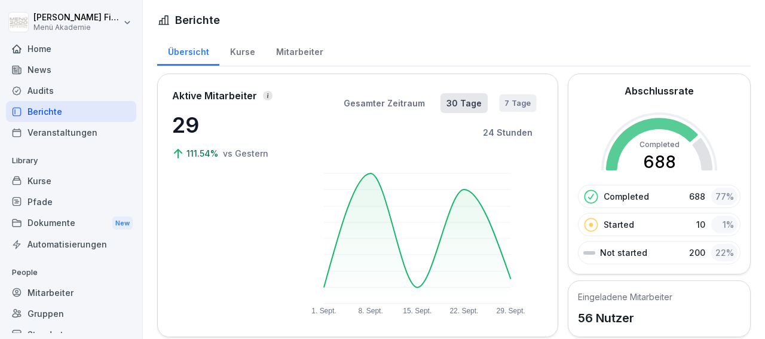
click at [513, 105] on button "7 Tage" at bounding box center [517, 103] width 37 height 18
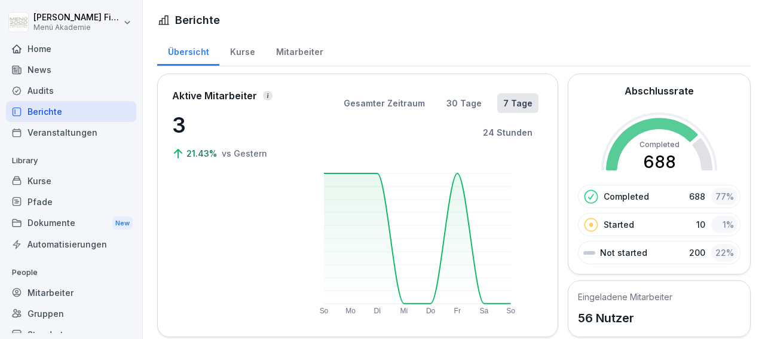
click at [678, 134] on icon at bounding box center [652, 144] width 92 height 53
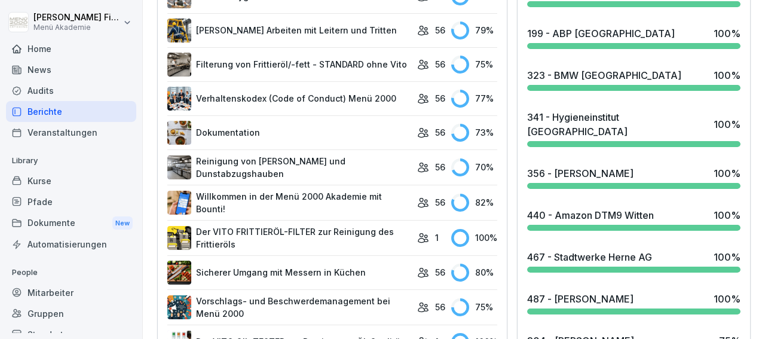
scroll to position [416, 0]
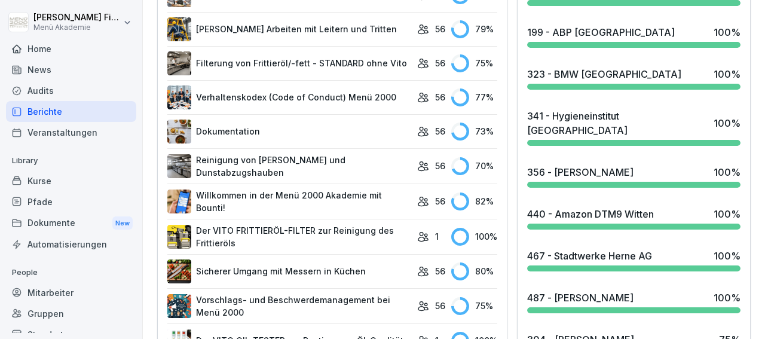
drag, startPoint x: 759, startPoint y: 322, endPoint x: 764, endPoint y: 329, distance: 9.0
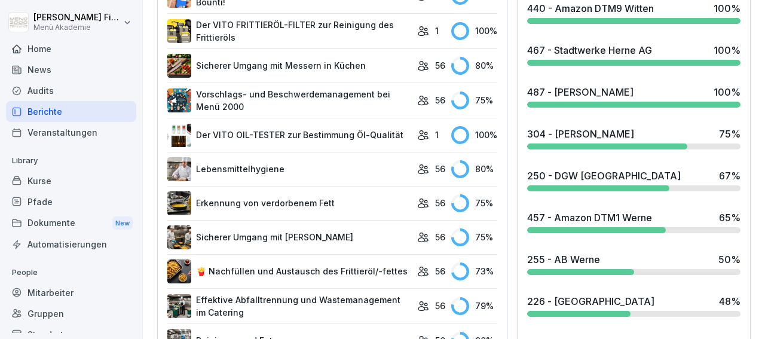
scroll to position [624, 0]
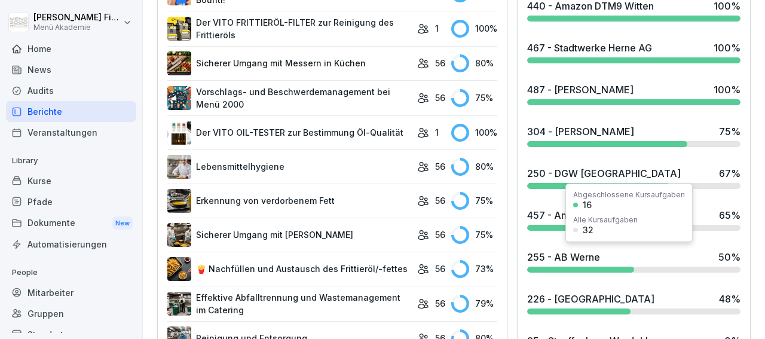
click at [633, 221] on div "Alle Kursaufgaben" at bounding box center [605, 219] width 65 height 7
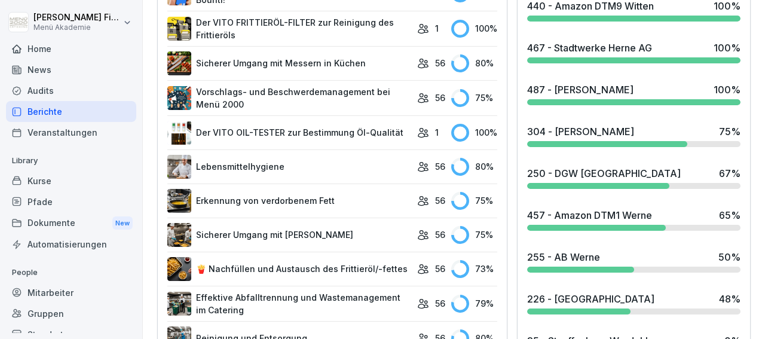
click at [549, 218] on div "457 - Amazon DTM1 Werne" at bounding box center [589, 215] width 125 height 14
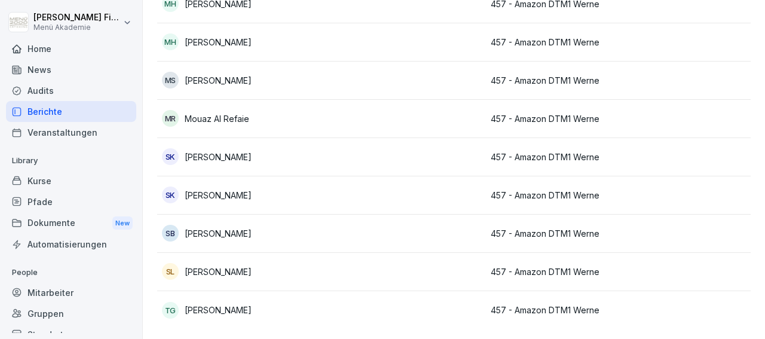
scroll to position [73, 0]
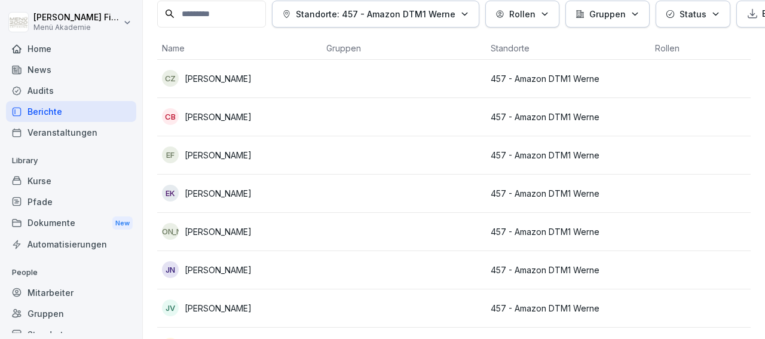
click at [483, 155] on td at bounding box center [403, 155] width 164 height 38
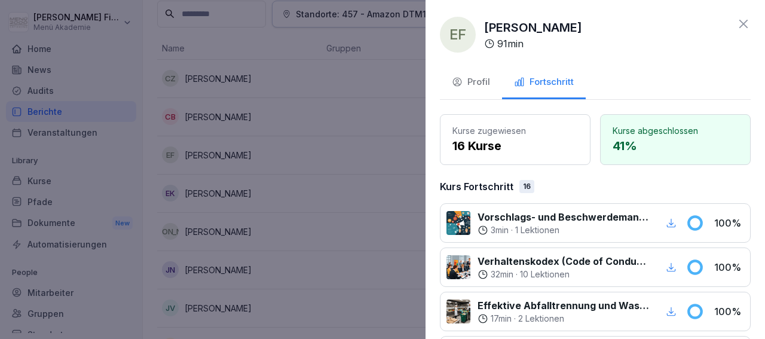
click at [301, 145] on div at bounding box center [382, 169] width 765 height 339
